Goal: Use online tool/utility

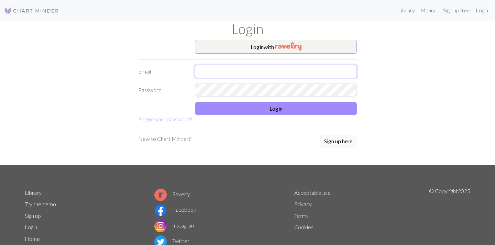
type input "[EMAIL_ADDRESS][DOMAIN_NAME]"
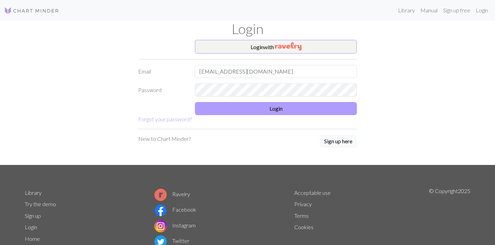
click at [234, 105] on button "Login" at bounding box center [276, 108] width 162 height 13
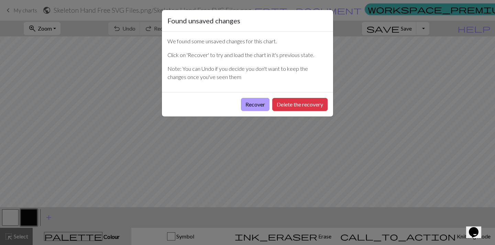
click at [251, 104] on button "Recover" at bounding box center [255, 104] width 29 height 13
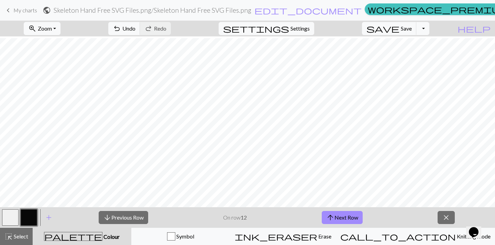
scroll to position [365, 0]
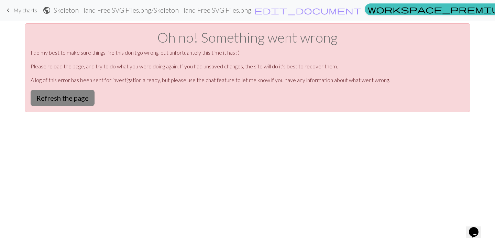
click at [77, 100] on button "Refresh the page" at bounding box center [63, 98] width 64 height 16
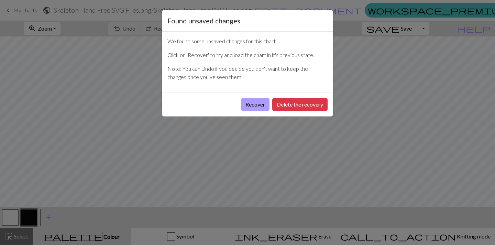
click at [243, 105] on button "Recover" at bounding box center [255, 104] width 29 height 13
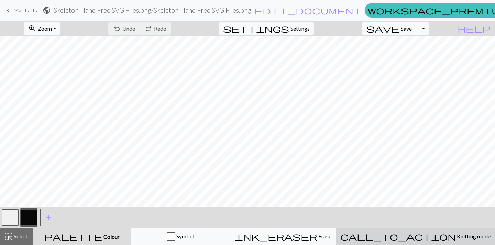
click at [456, 236] on span "Knitting mode" at bounding box center [473, 236] width 35 height 7
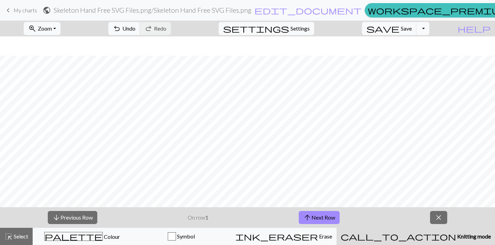
scroll to position [989, 0]
click at [335, 216] on button "arrow_upward Next Row" at bounding box center [319, 217] width 41 height 13
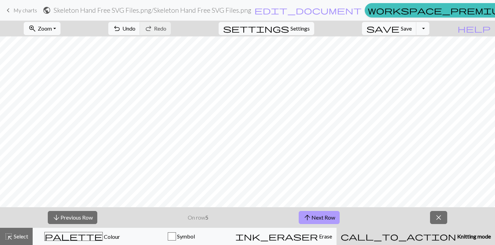
click at [335, 216] on button "arrow_upward Next Row" at bounding box center [319, 217] width 41 height 13
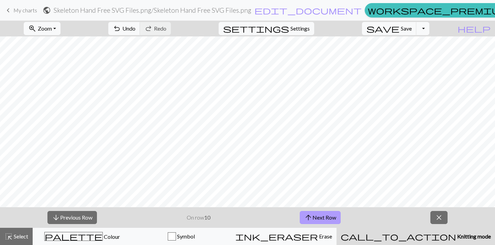
click at [335, 216] on button "arrow_upward Next Row" at bounding box center [320, 217] width 41 height 13
click at [328, 216] on button "arrow_upward Next Row" at bounding box center [320, 217] width 41 height 13
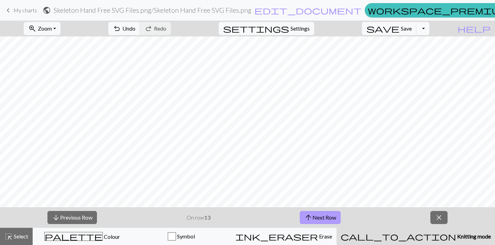
click at [306, 219] on span "arrow_upward" at bounding box center [308, 218] width 8 height 10
click at [326, 215] on button "arrow_upward Next Row" at bounding box center [320, 217] width 41 height 13
click at [319, 217] on button "arrow_upward Next Row" at bounding box center [320, 217] width 41 height 13
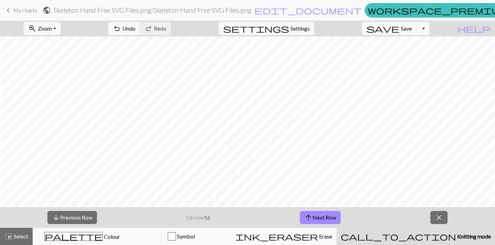
scroll to position [889, 268]
click at [327, 217] on button "arrow_upward Next Row" at bounding box center [320, 217] width 41 height 13
click at [327, 220] on button "arrow_upward Next Row" at bounding box center [320, 217] width 41 height 13
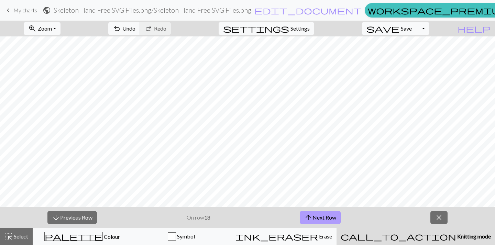
click at [335, 214] on button "arrow_upward Next Row" at bounding box center [320, 217] width 41 height 13
click at [321, 218] on button "arrow_upward Next Row" at bounding box center [320, 217] width 41 height 13
